Goal: Check status: Check status

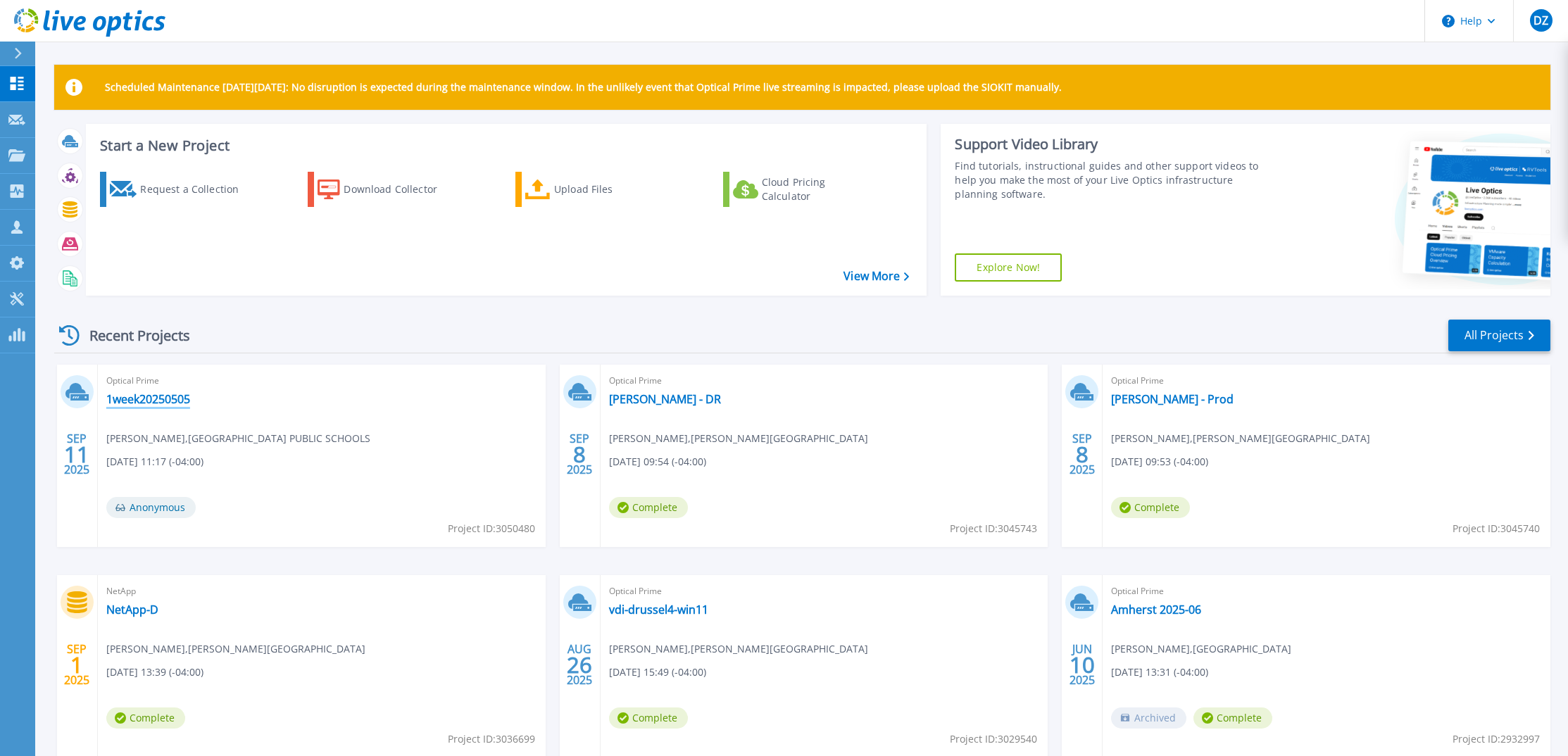
click at [177, 403] on link "1week20250505" at bounding box center [148, 399] width 83 height 14
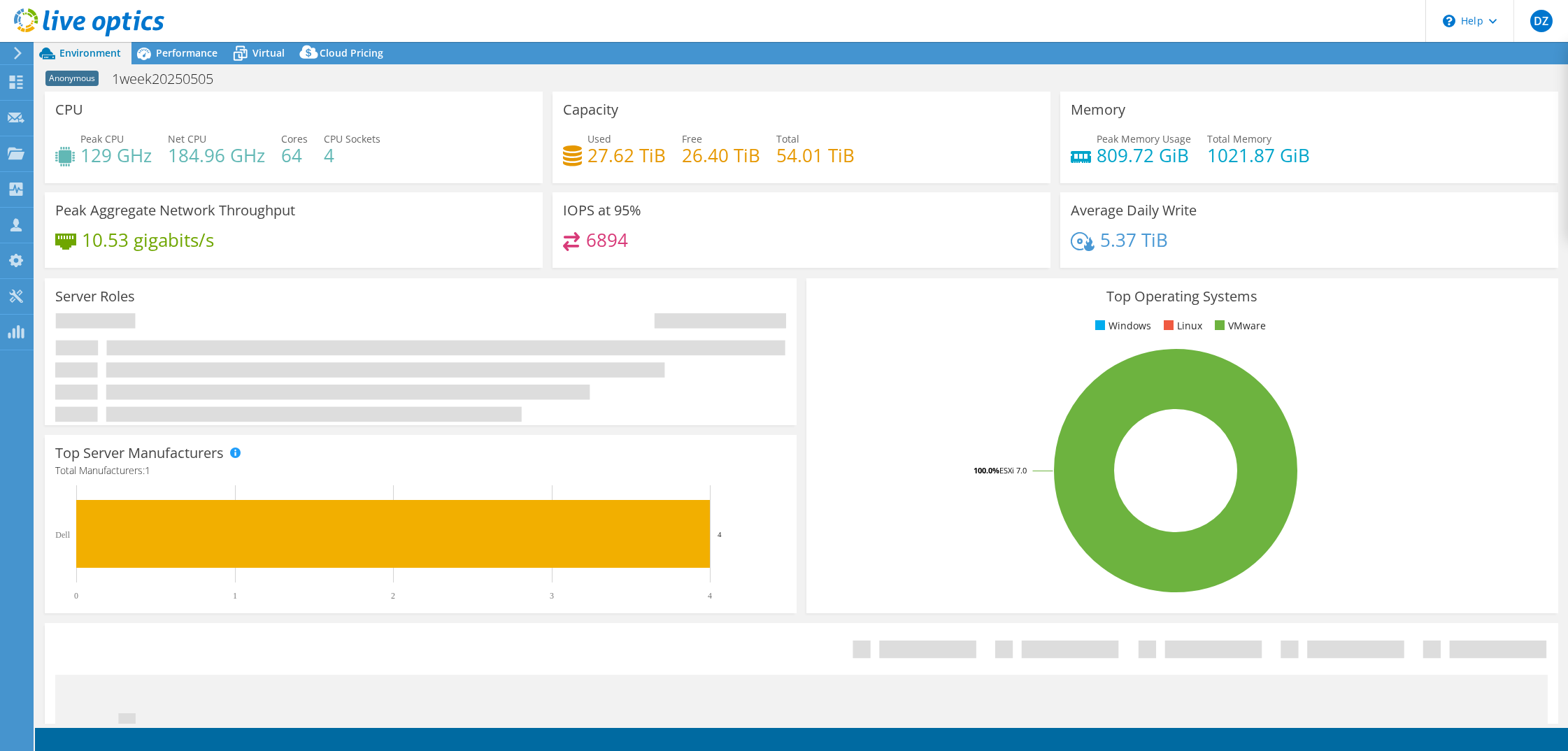
select select "USD"
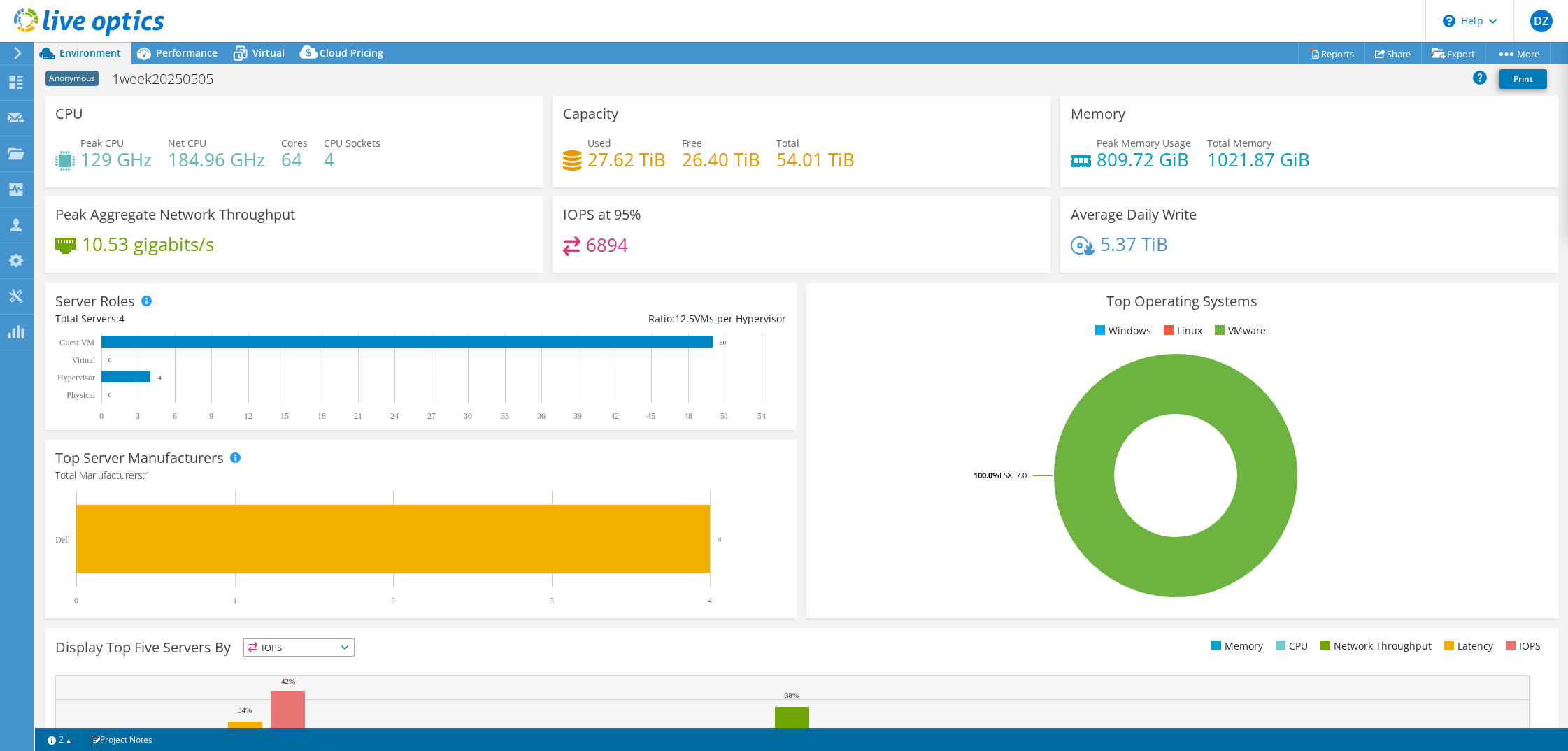
drag, startPoint x: 1432, startPoint y: 143, endPoint x: 1416, endPoint y: 139, distance: 16.5
click at [1432, 143] on div "Peak Memory Usage 809.72 GiB Total Memory 1021.87 GiB" at bounding box center [1309, 158] width 477 height 45
